Goal: Navigation & Orientation: Find specific page/section

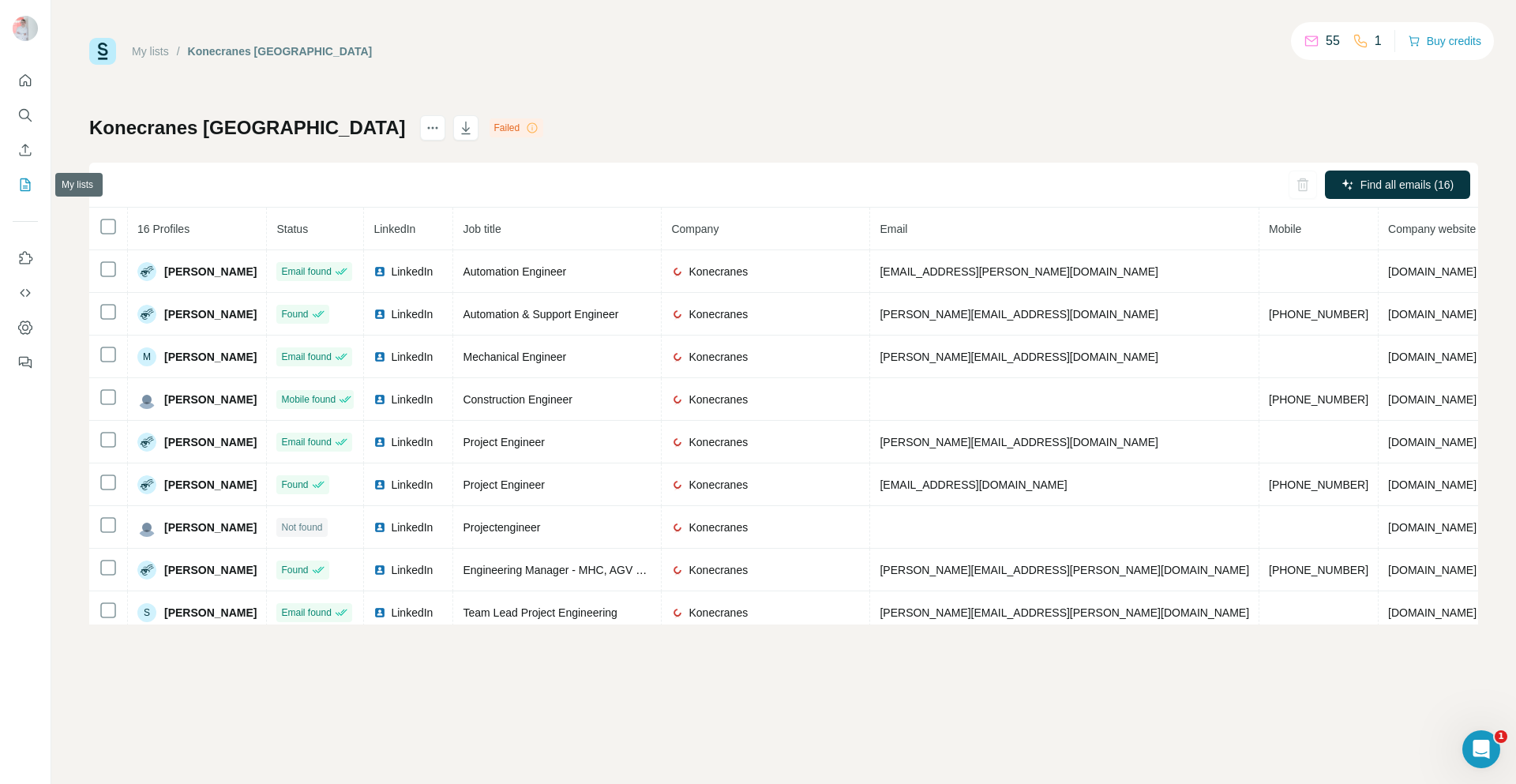
click at [27, 179] on icon "My lists" at bounding box center [25, 185] width 15 height 15
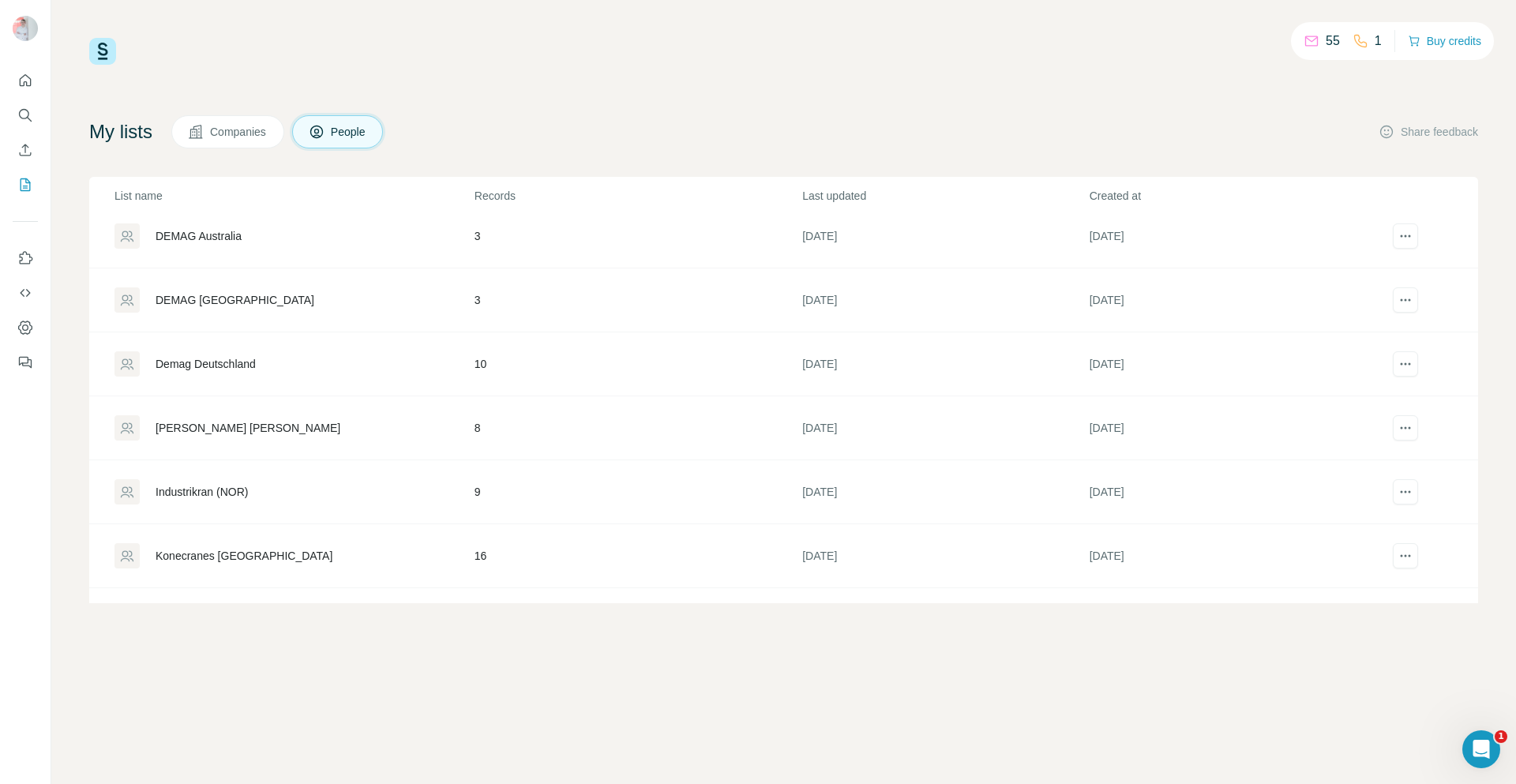
scroll to position [252, 0]
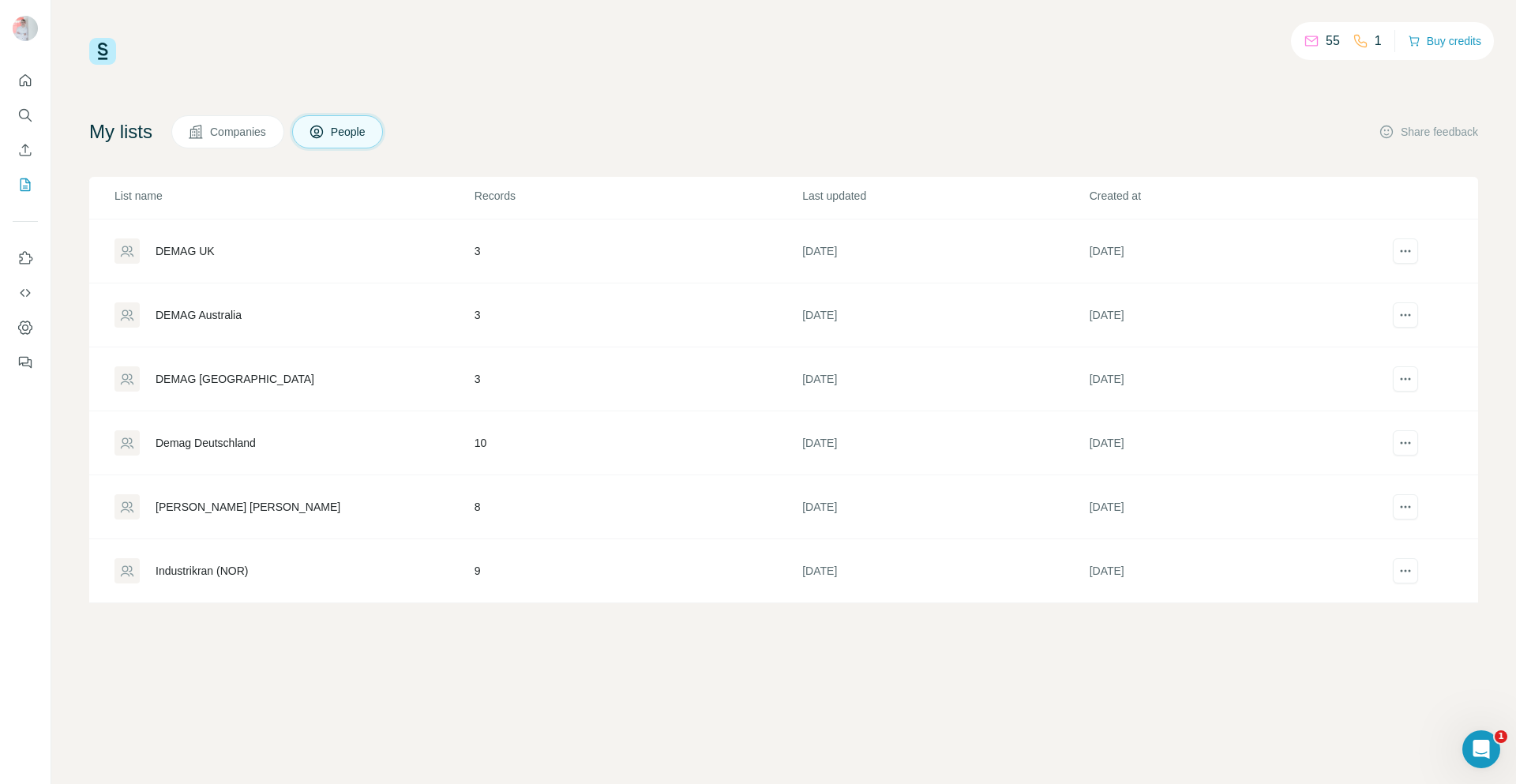
click at [210, 382] on div "DEMAG [GEOGRAPHIC_DATA]" at bounding box center [235, 379] width 159 height 15
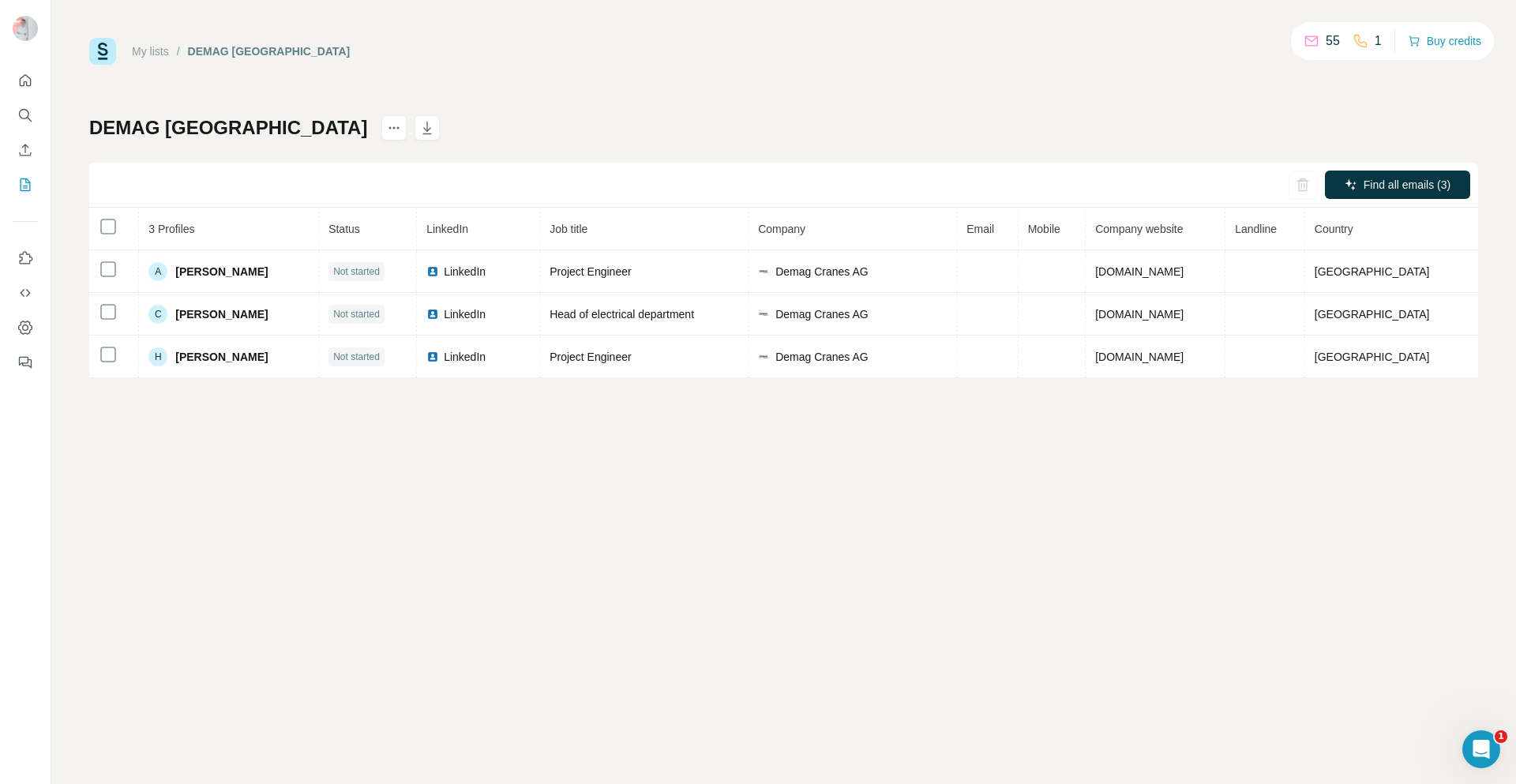
drag, startPoint x: 287, startPoint y: 369, endPoint x: 206, endPoint y: 383, distance: 82.2
click at [206, 383] on div "My lists / DEMAG [GEOGRAPHIC_DATA] 55 1 Buy credits DEMAG [GEOGRAPHIC_DATA] Fin…" at bounding box center [784, 392] width 1465 height 784
click at [205, 387] on div "My lists / DEMAG [GEOGRAPHIC_DATA] 55 1 Buy credits DEMAG [GEOGRAPHIC_DATA] Fin…" at bounding box center [784, 392] width 1465 height 784
drag, startPoint x: 317, startPoint y: 420, endPoint x: 945, endPoint y: 462, distance: 629.4
click at [954, 467] on div "My lists / DEMAG [GEOGRAPHIC_DATA] 55 1 Buy credits DEMAG [GEOGRAPHIC_DATA] Fin…" at bounding box center [784, 392] width 1465 height 784
